Goal: Find specific page/section: Find specific page/section

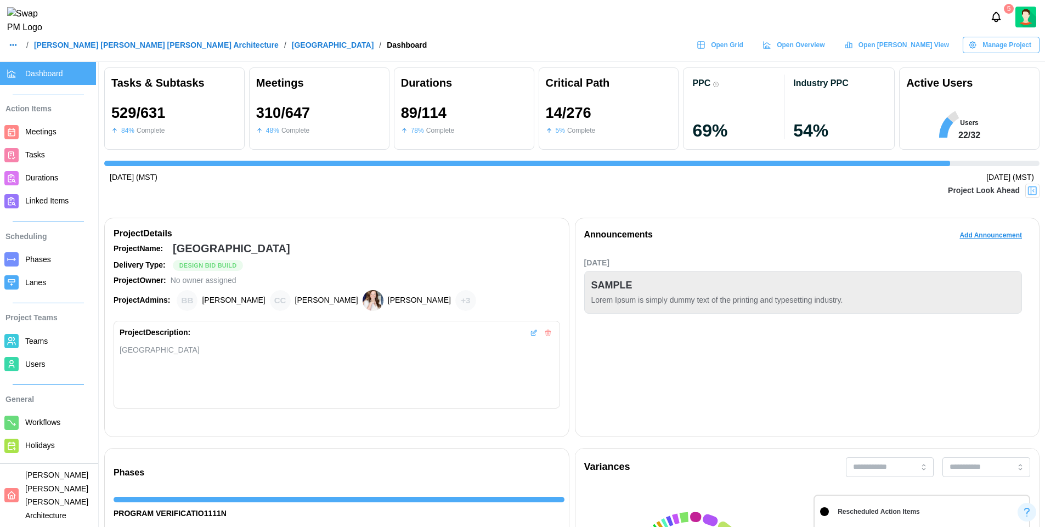
scroll to position [0, 10313]
click at [743, 50] on span "Open Grid" at bounding box center [727, 44] width 32 height 15
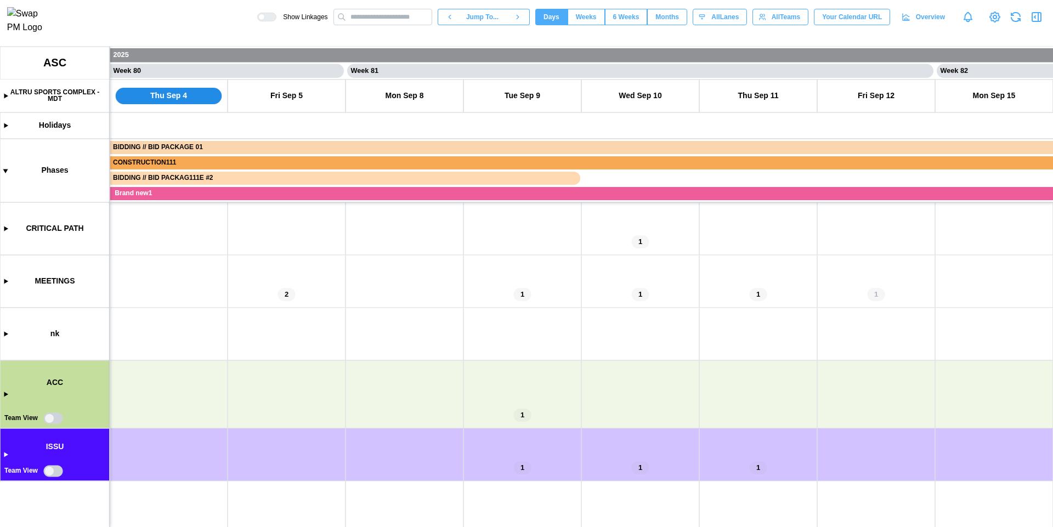
scroll to position [0, 46927]
click at [50, 421] on canvas at bounding box center [526, 287] width 1053 height 480
click at [52, 420] on canvas at bounding box center [526, 287] width 1053 height 480
click at [49, 417] on canvas at bounding box center [526, 287] width 1053 height 480
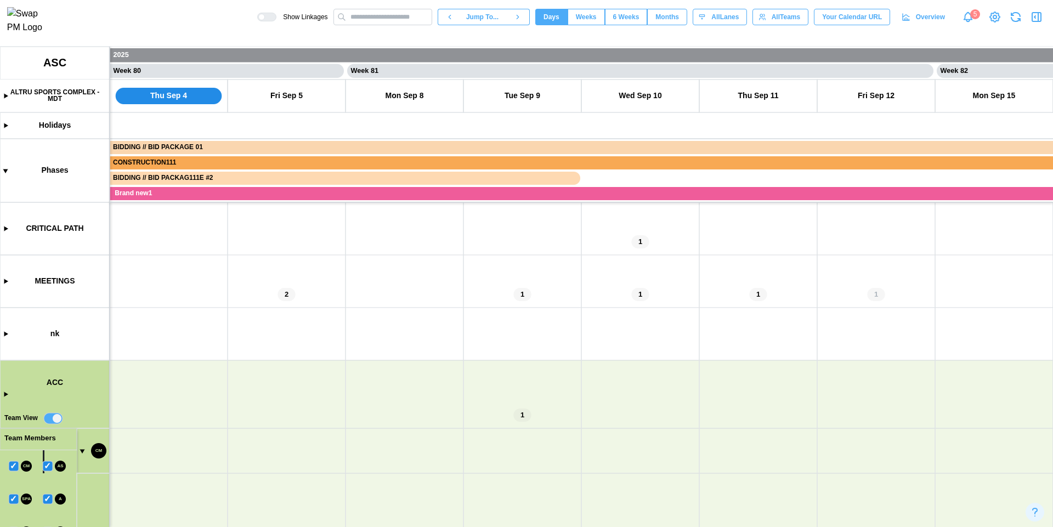
scroll to position [218, 0]
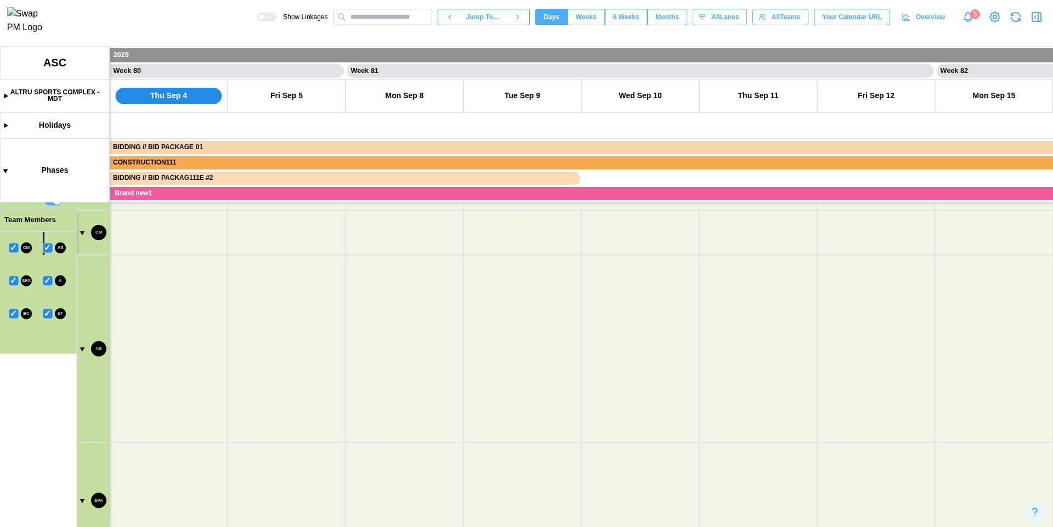
click at [82, 231] on canvas at bounding box center [526, 287] width 1053 height 480
click at [10, 249] on canvas at bounding box center [526, 287] width 1053 height 480
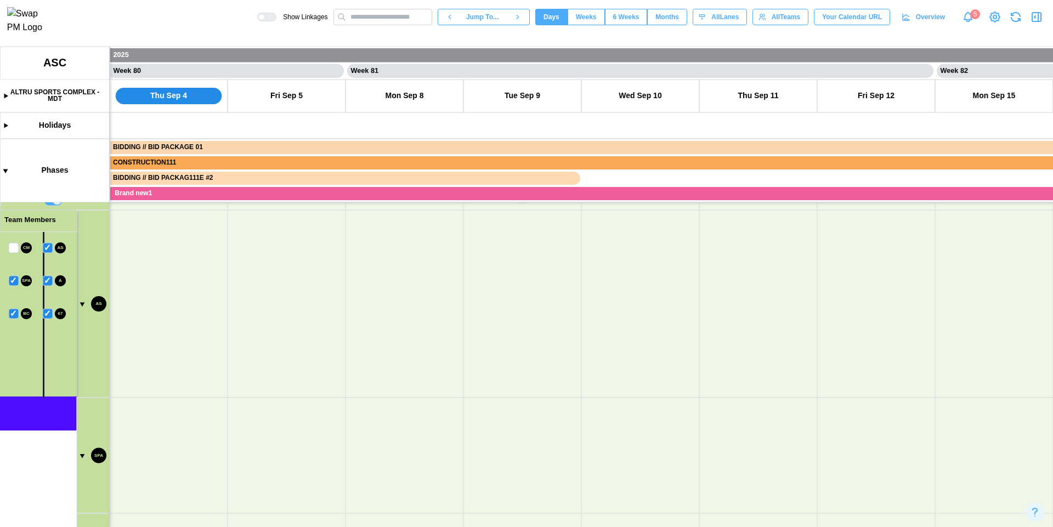
click at [48, 248] on canvas at bounding box center [526, 287] width 1053 height 480
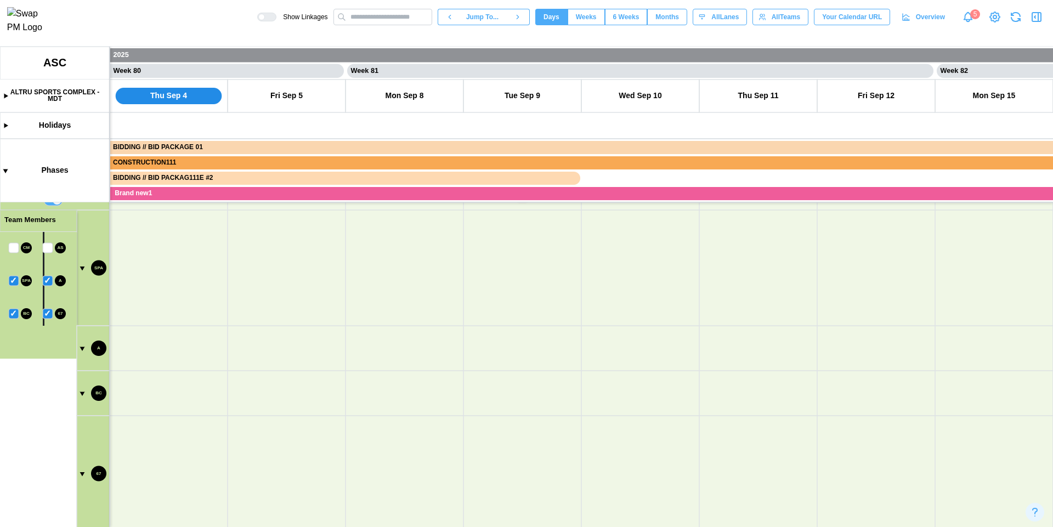
click at [48, 281] on canvas at bounding box center [526, 287] width 1053 height 480
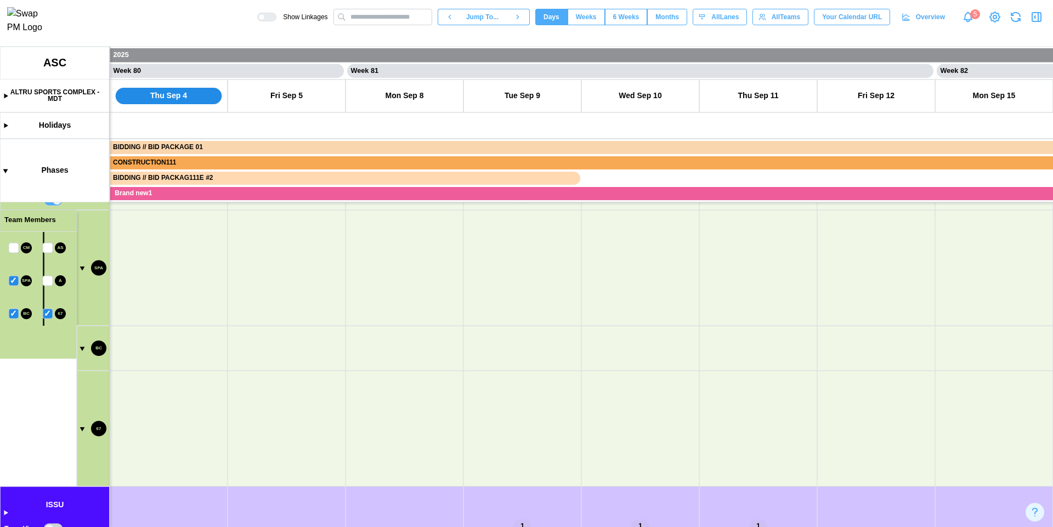
click at [48, 314] on canvas at bounding box center [526, 287] width 1053 height 480
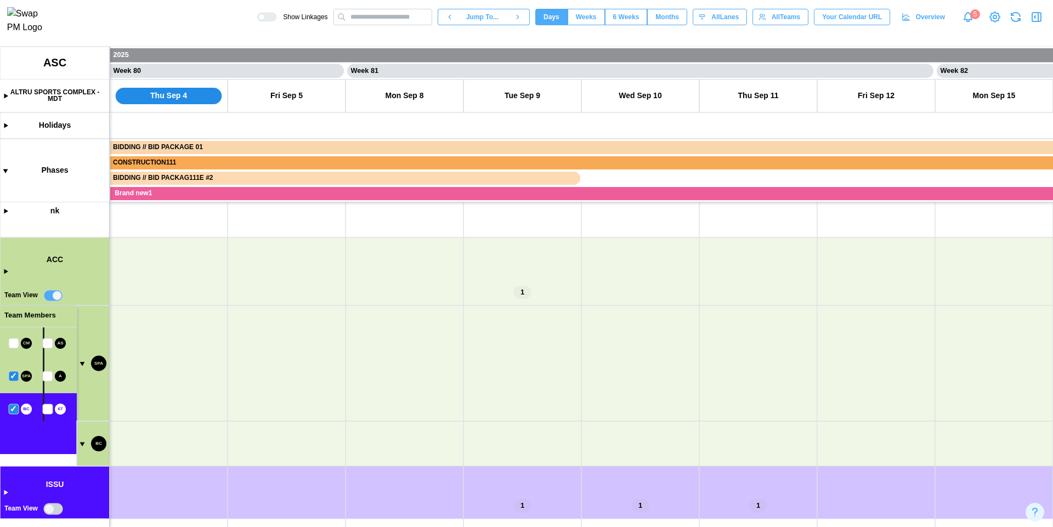
click at [13, 375] on canvas at bounding box center [526, 287] width 1053 height 480
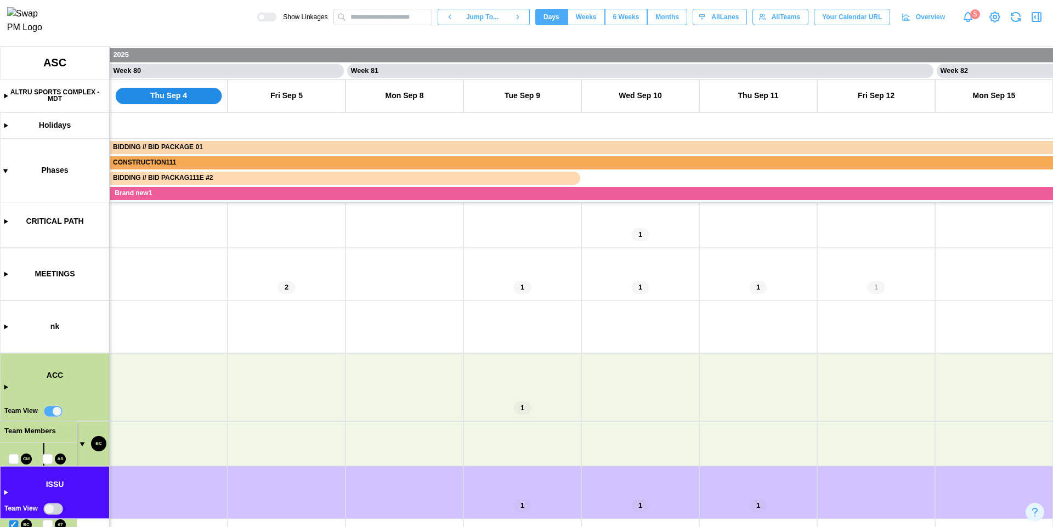
click at [82, 445] on canvas at bounding box center [526, 287] width 1053 height 480
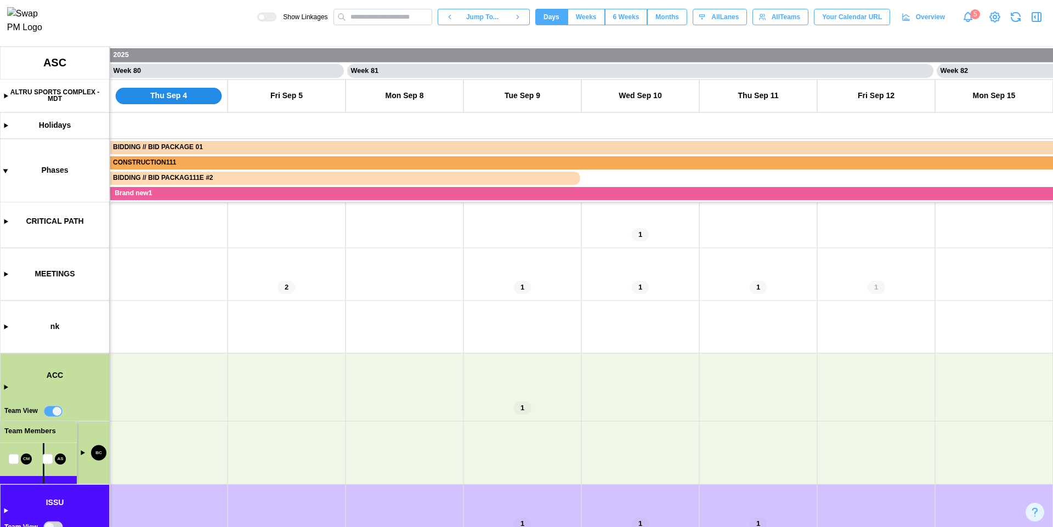
scroll to position [25, 0]
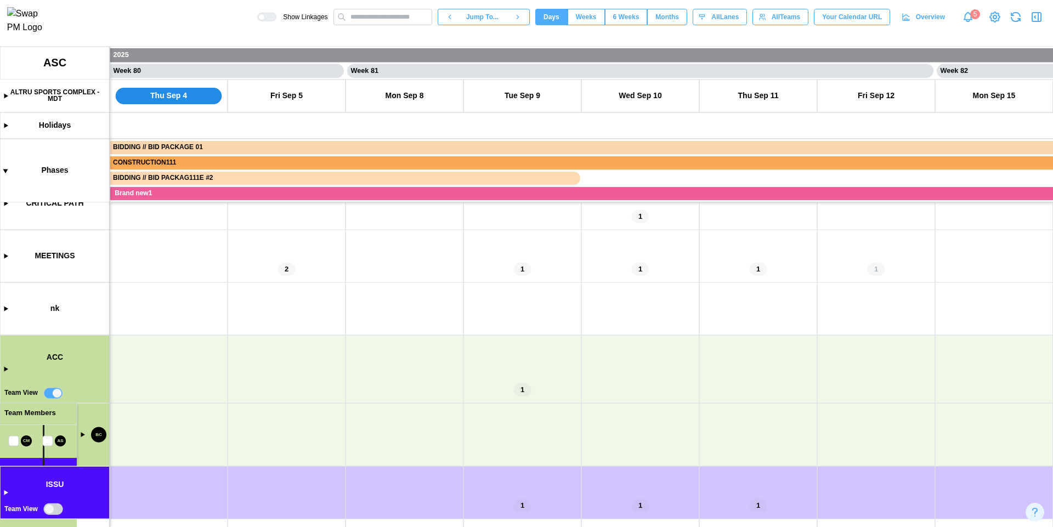
click at [53, 391] on canvas at bounding box center [526, 287] width 1053 height 480
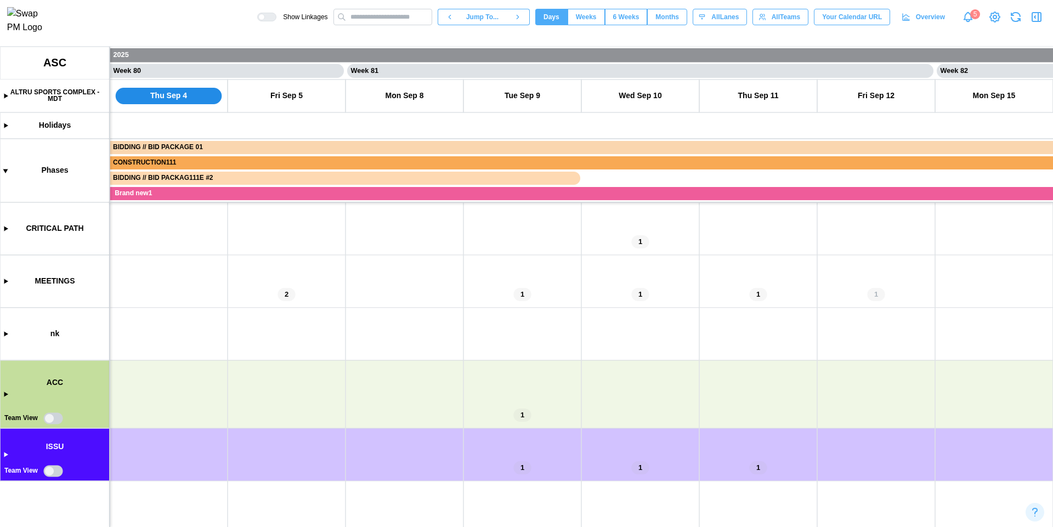
click at [54, 473] on canvas at bounding box center [526, 287] width 1053 height 480
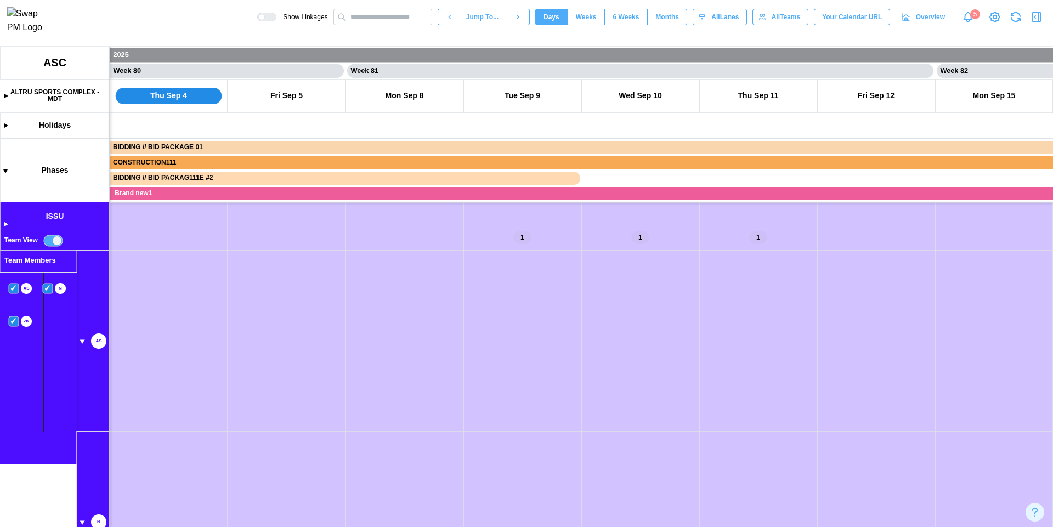
scroll to position [239, 0]
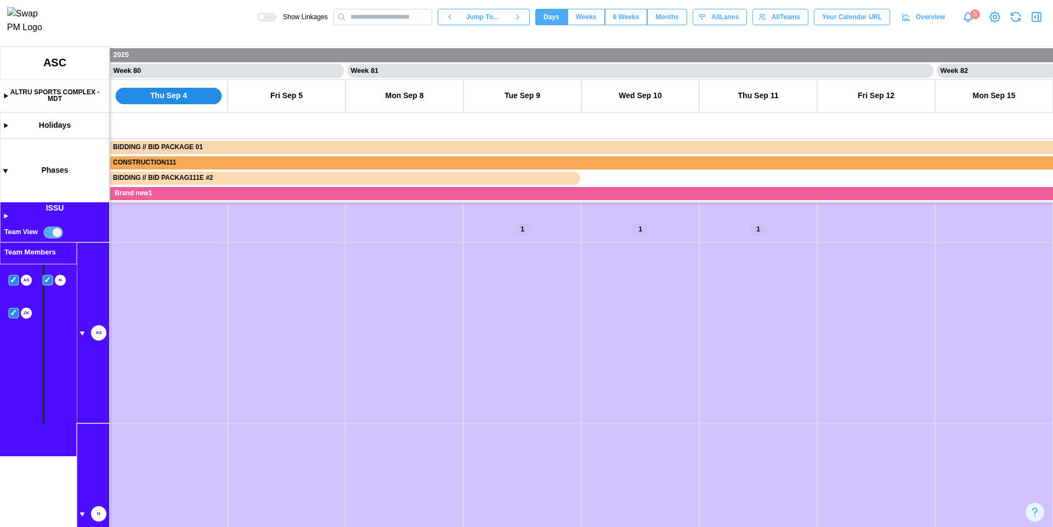
click at [80, 335] on canvas at bounding box center [526, 287] width 1053 height 480
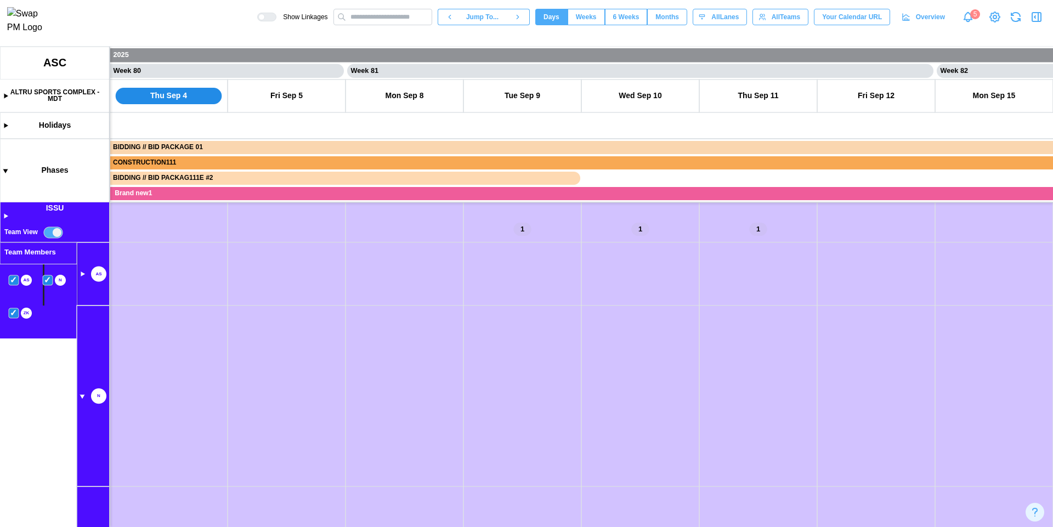
click at [82, 397] on canvas at bounding box center [526, 287] width 1053 height 480
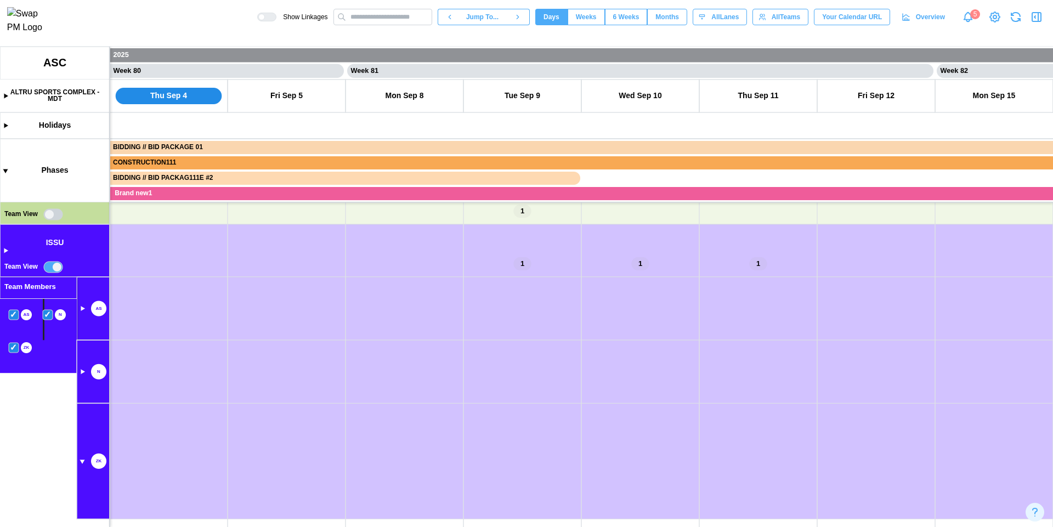
click at [83, 458] on canvas at bounding box center [526, 287] width 1053 height 480
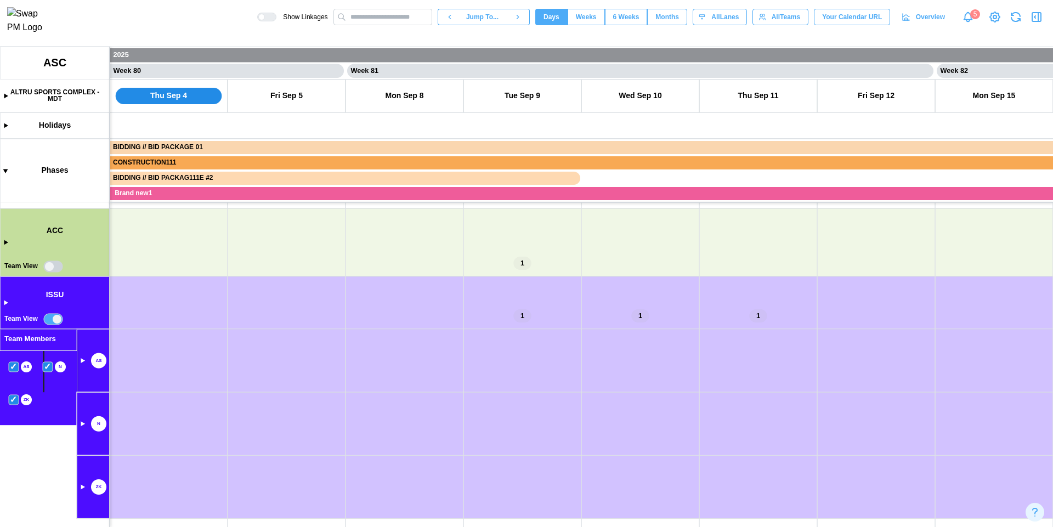
scroll to position [141, 0]
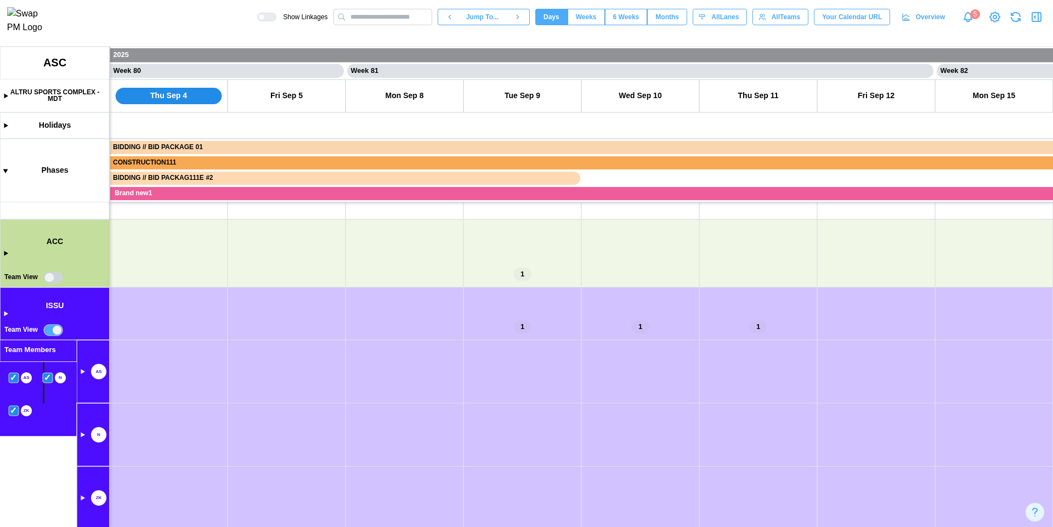
click at [6, 316] on canvas at bounding box center [526, 287] width 1053 height 480
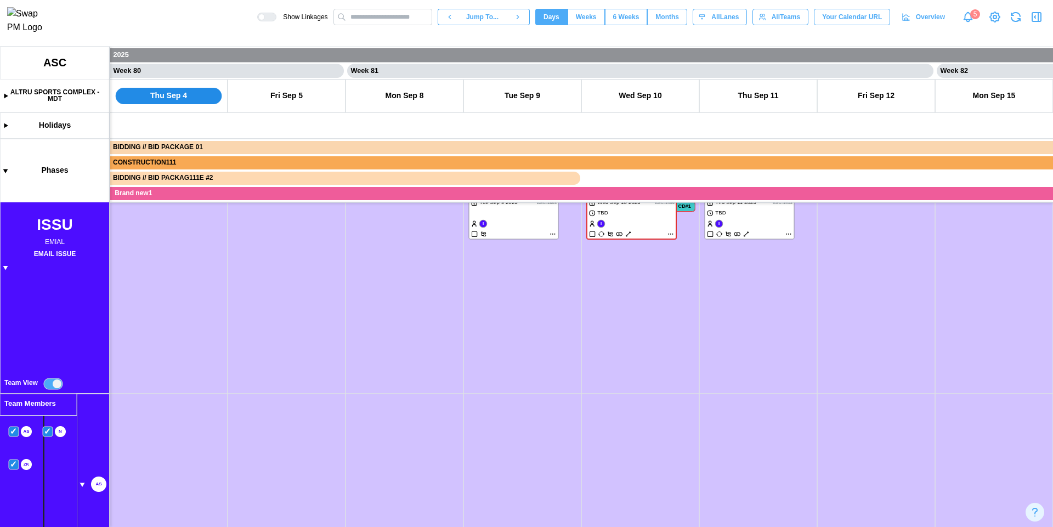
scroll to position [431, 0]
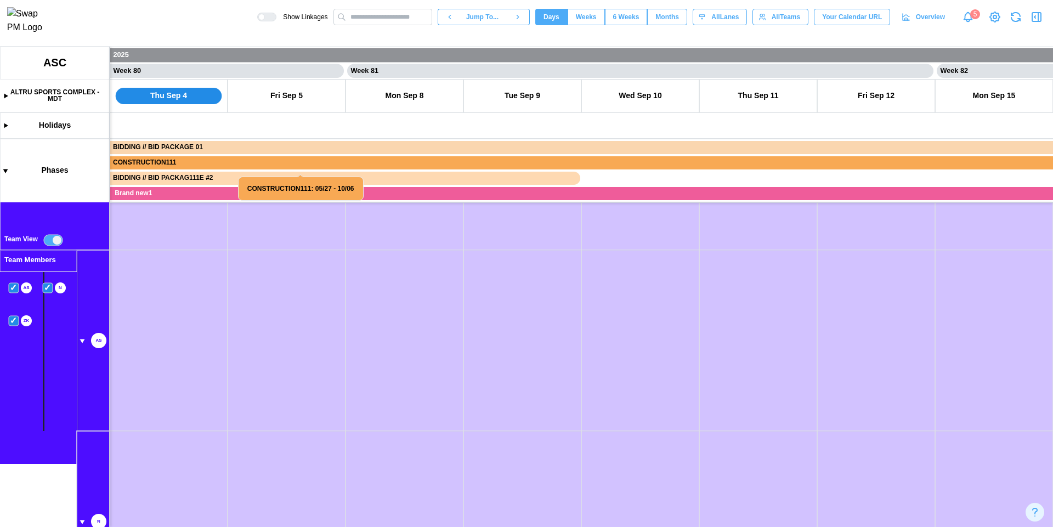
click at [83, 341] on canvas at bounding box center [526, 287] width 1053 height 480
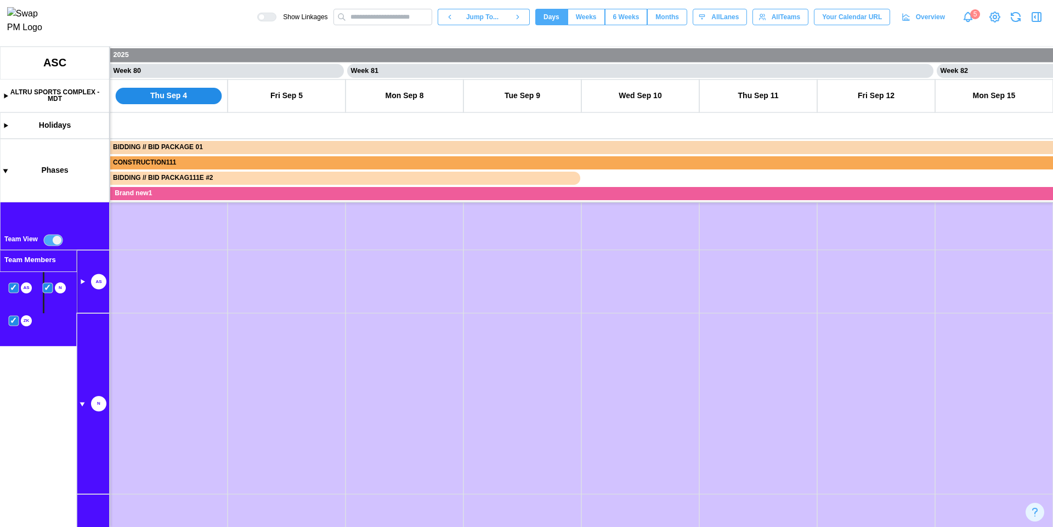
click at [83, 405] on canvas at bounding box center [526, 287] width 1053 height 480
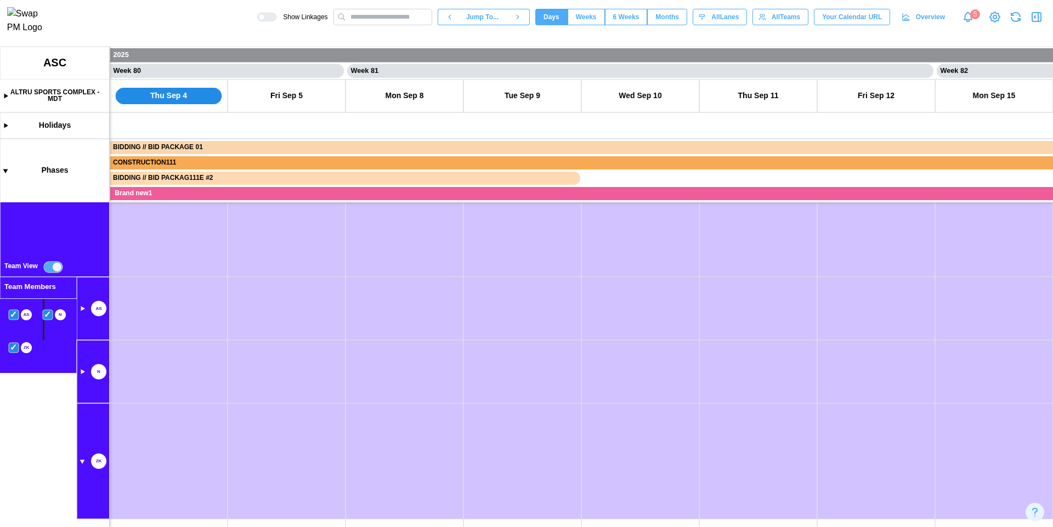
click at [83, 463] on canvas at bounding box center [526, 287] width 1053 height 480
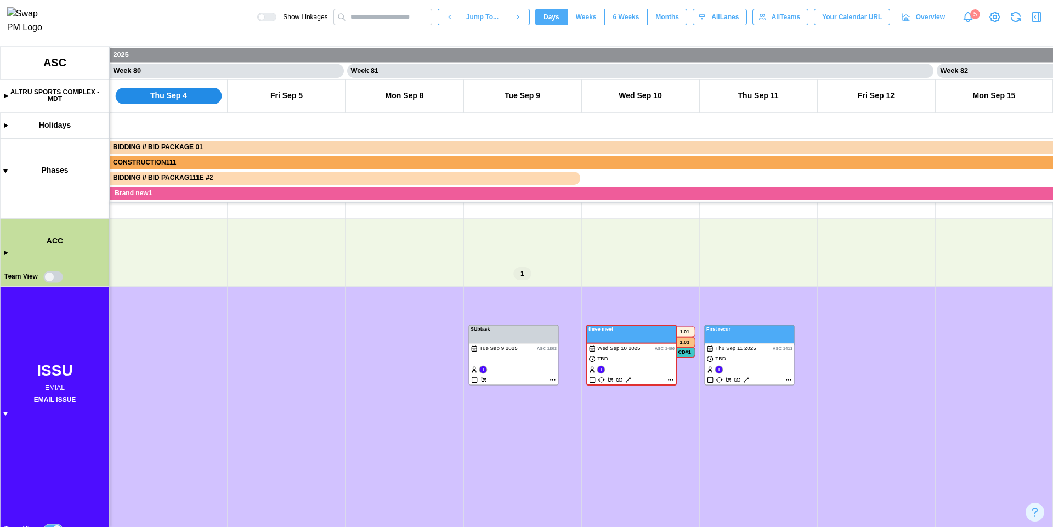
scroll to position [352, 0]
